Goal: Task Accomplishment & Management: Manage account settings

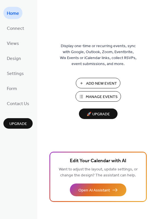
click at [94, 96] on span "Manage Events" at bounding box center [102, 97] width 32 height 6
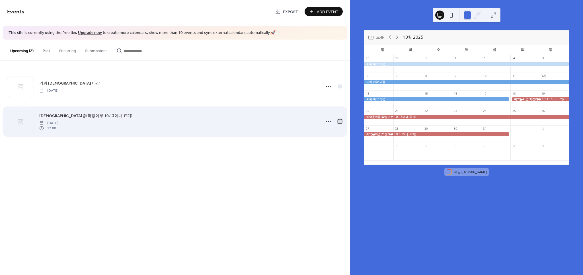
click at [341, 119] on div at bounding box center [340, 121] width 4 height 4
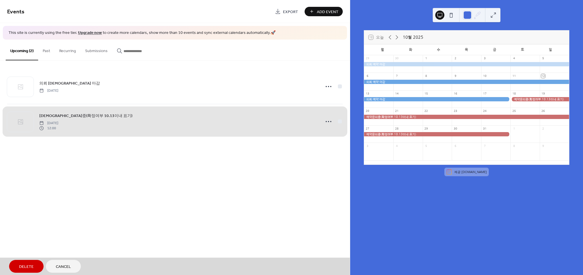
click at [23, 270] on span "Delete" at bounding box center [26, 267] width 15 height 6
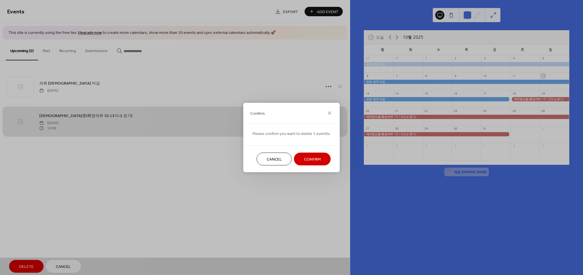
click at [315, 156] on span "Confirm" at bounding box center [312, 159] width 17 height 6
